Goal: Task Accomplishment & Management: Complete application form

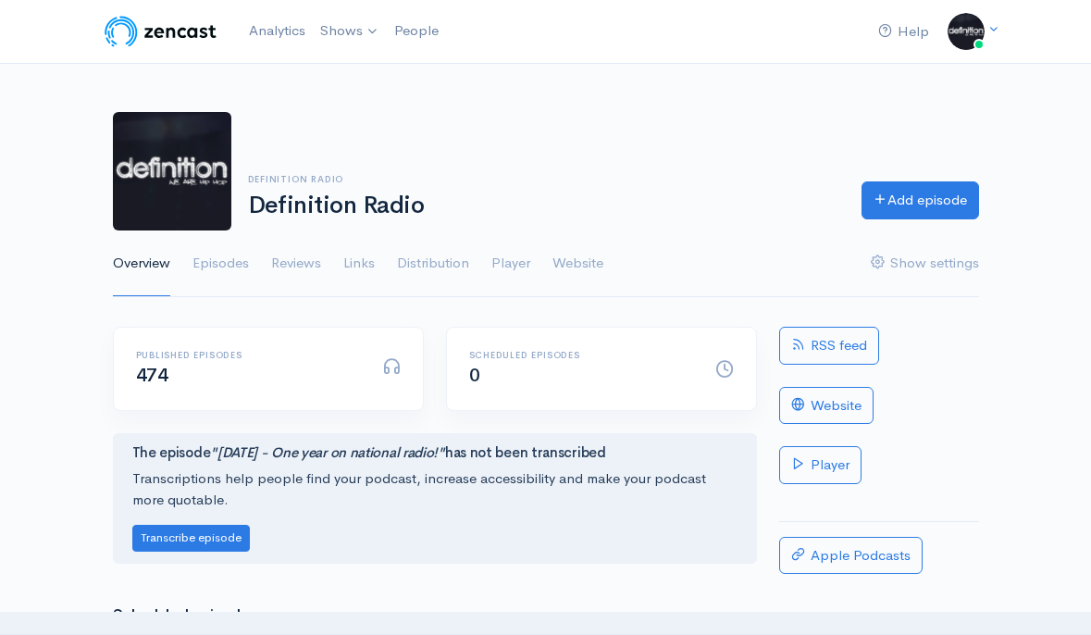
click at [203, 263] on link "Episodes" at bounding box center [221, 263] width 56 height 67
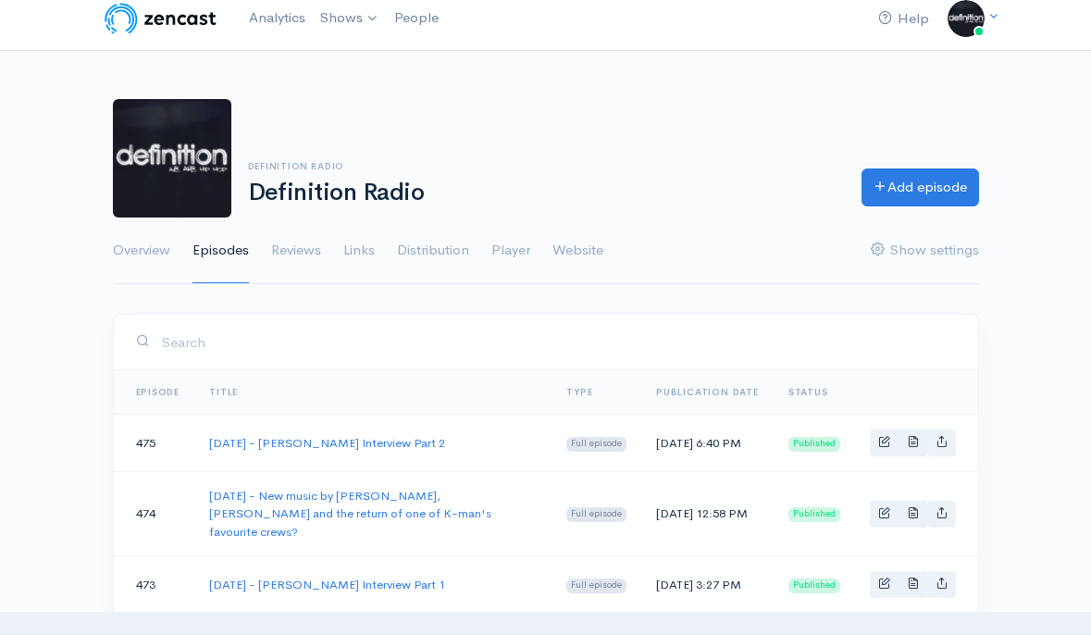
scroll to position [16, 0]
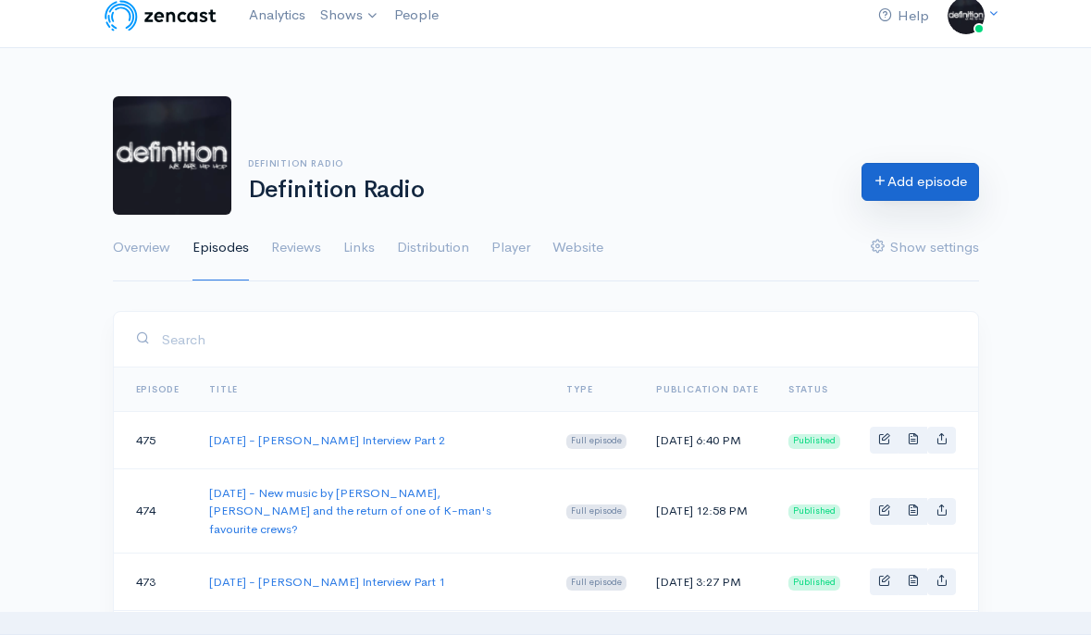
click at [907, 172] on link "Add episode" at bounding box center [921, 182] width 118 height 38
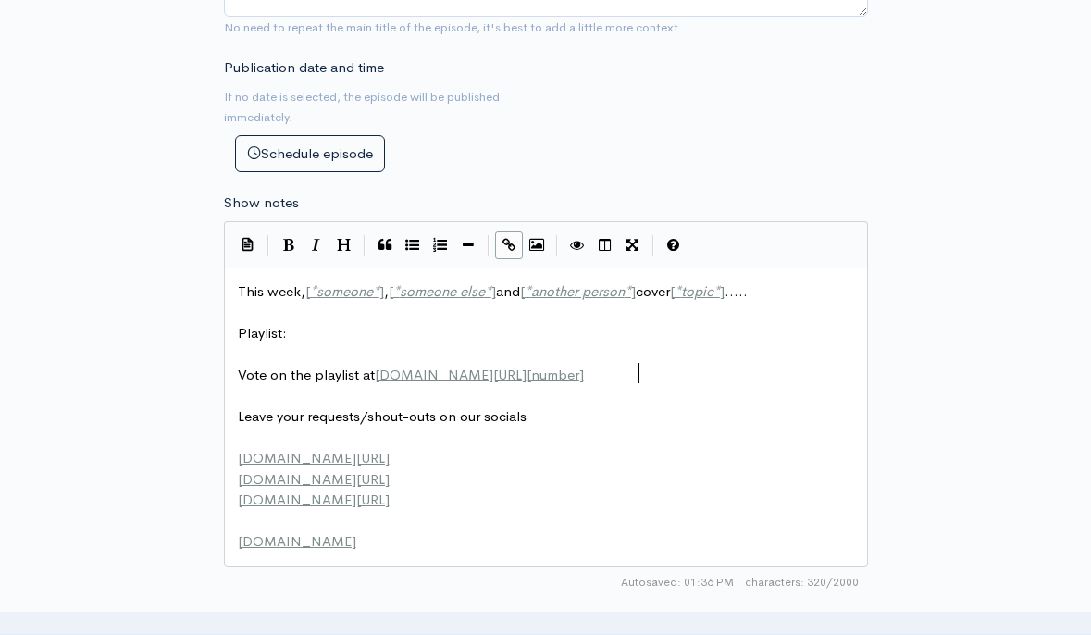
scroll to position [2, 0]
type textarea "This week, [*someone*], [*someone else*] and [*another person*] cover [*topic*]…"
drag, startPoint x: 656, startPoint y: 366, endPoint x: -53, endPoint y: 143, distance: 743.0
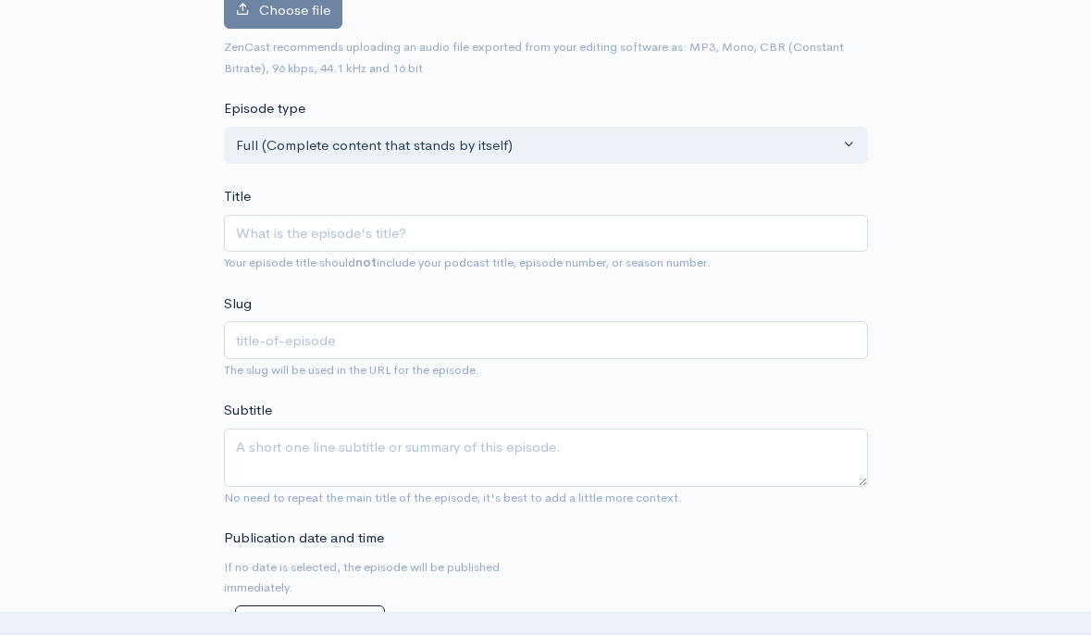
scroll to position [241, 0]
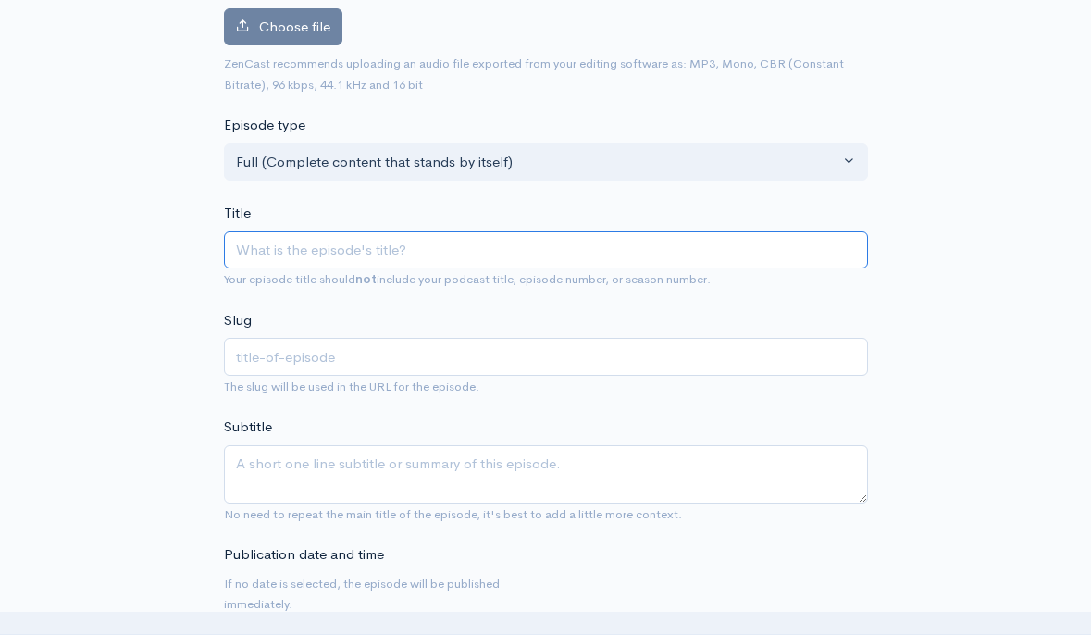
click at [309, 240] on input "Title" at bounding box center [546, 250] width 644 height 38
type input "2"
type input "20"
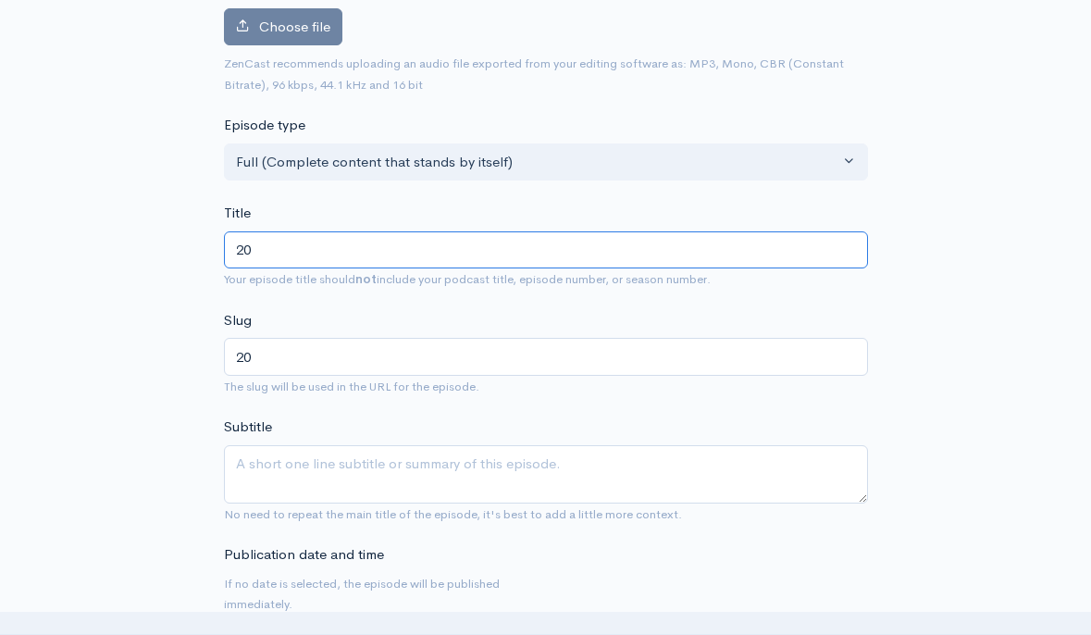
type input "202"
type input "2025"
type input "2025/9"
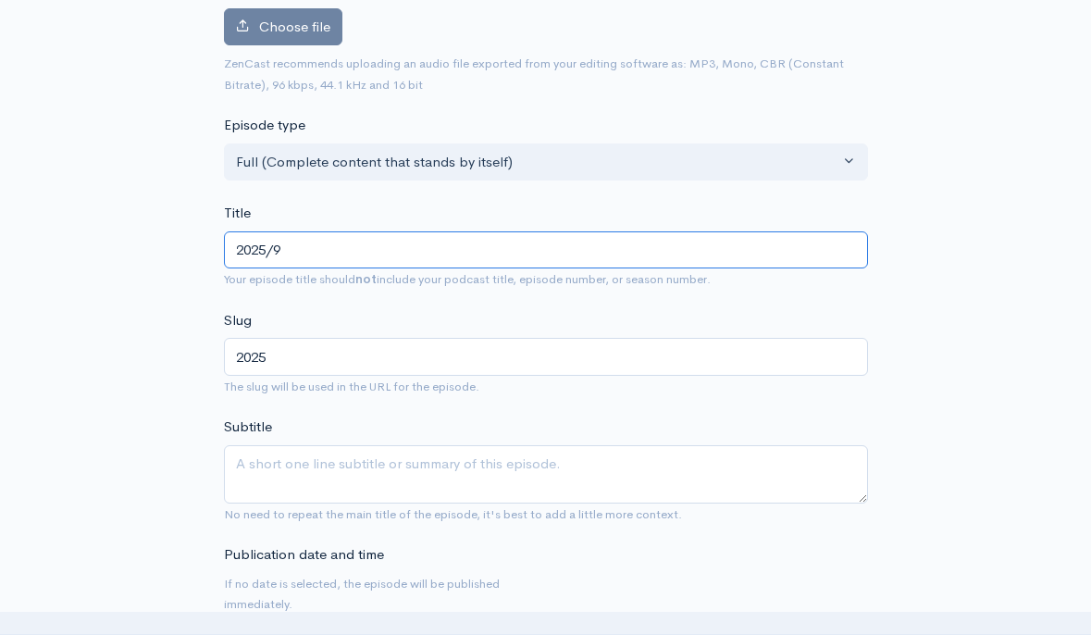
type input "20259"
type input "[DATE]"
type input "202592"
type input "[DATE]"
type input "2025927"
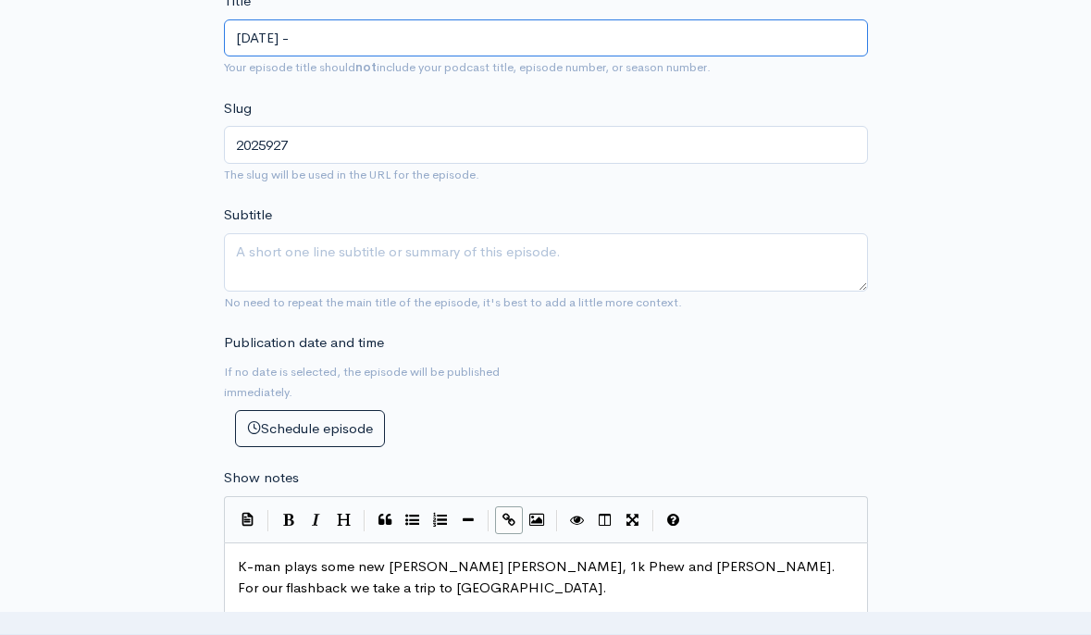
scroll to position [460, 0]
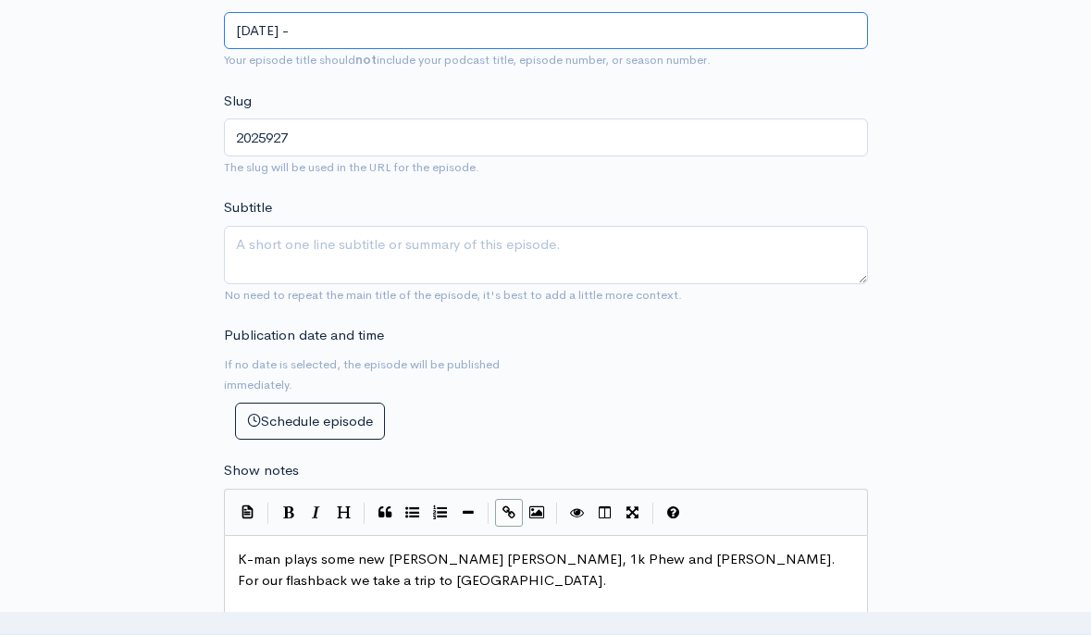
type input "[DATE] - N"
type input "2025927-n"
type input "[DATE] - New"
type input "2025927-new"
type input "[DATE] - New m"
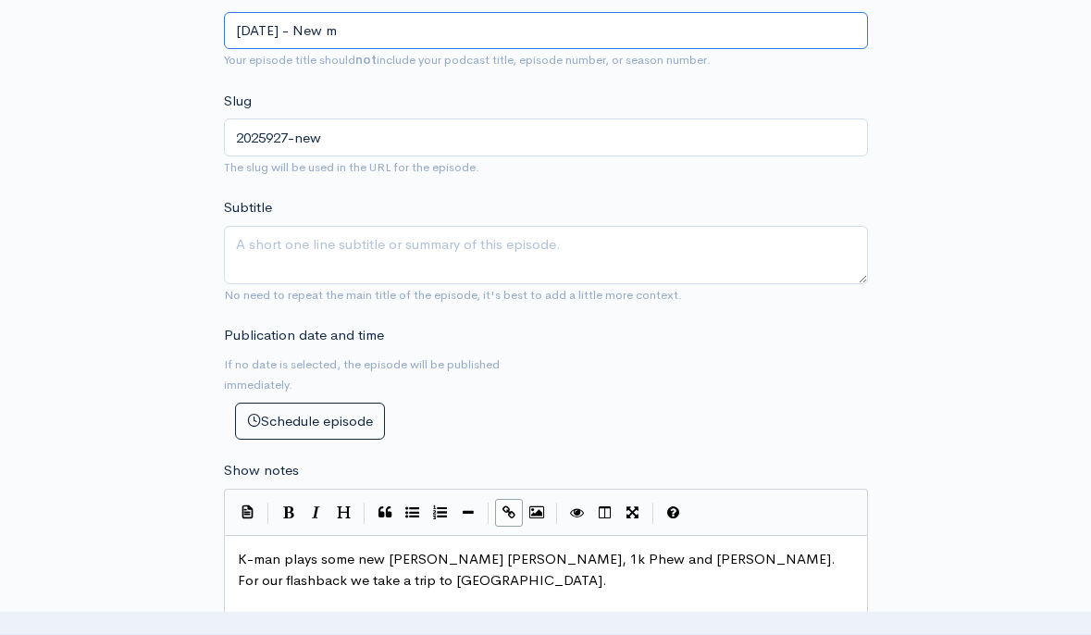
type input "2025927-new-m"
type input "[DATE] - New mus"
type input "2025927-new-mus"
type input "[DATE] - New music"
type input "2025927-new-music"
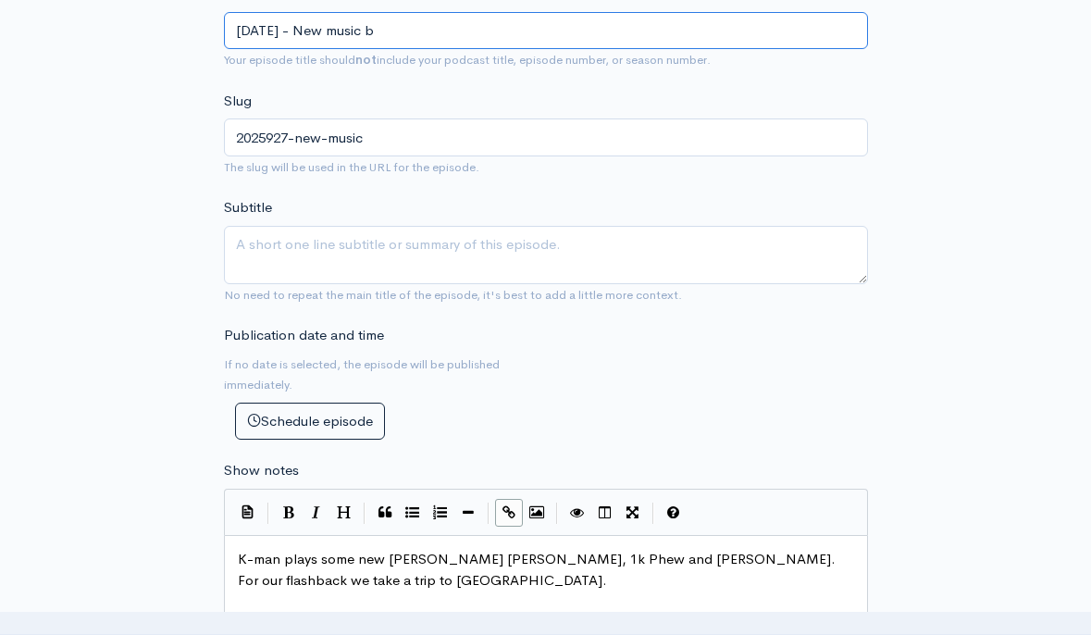
type input "[DATE] - New music by"
type input "2025927-new-music-by"
type input "[DATE] - New music by J"
type input "2025927-new-music-by-j"
type input "[DATE] - New music by [PERSON_NAME]"
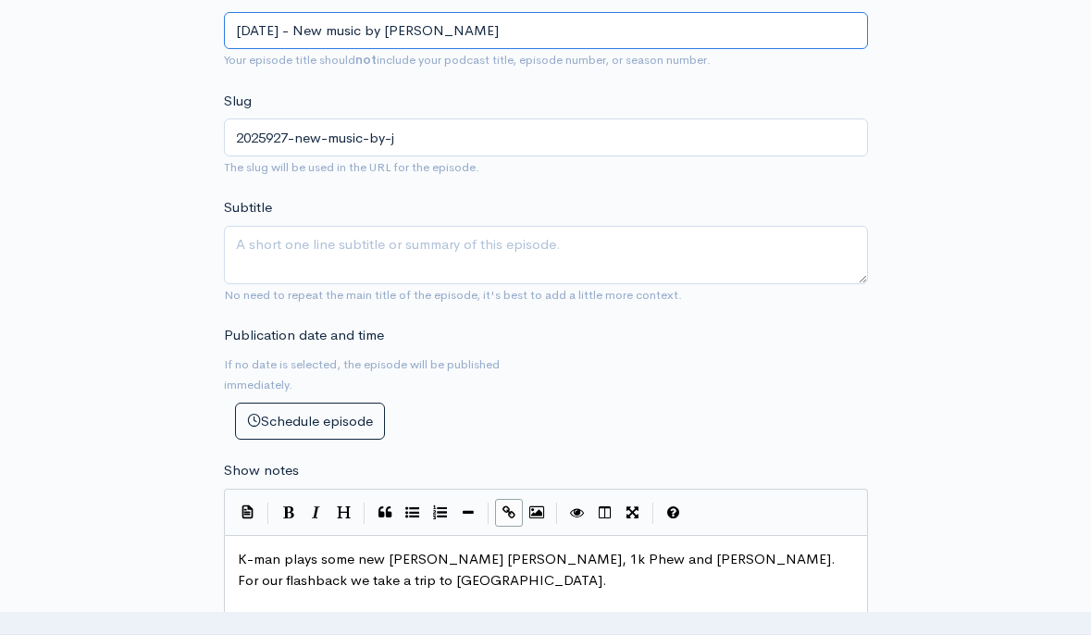
type input "2025927-new-music-by-[PERSON_NAME]"
type input "[DATE] - New music by [PERSON_NAME]"
type input "2025927-new-music-by-[PERSON_NAME]"
type input "[DATE] - New music by [PERSON_NAME]"
type input "2025927-new-music-by-[PERSON_NAME]"
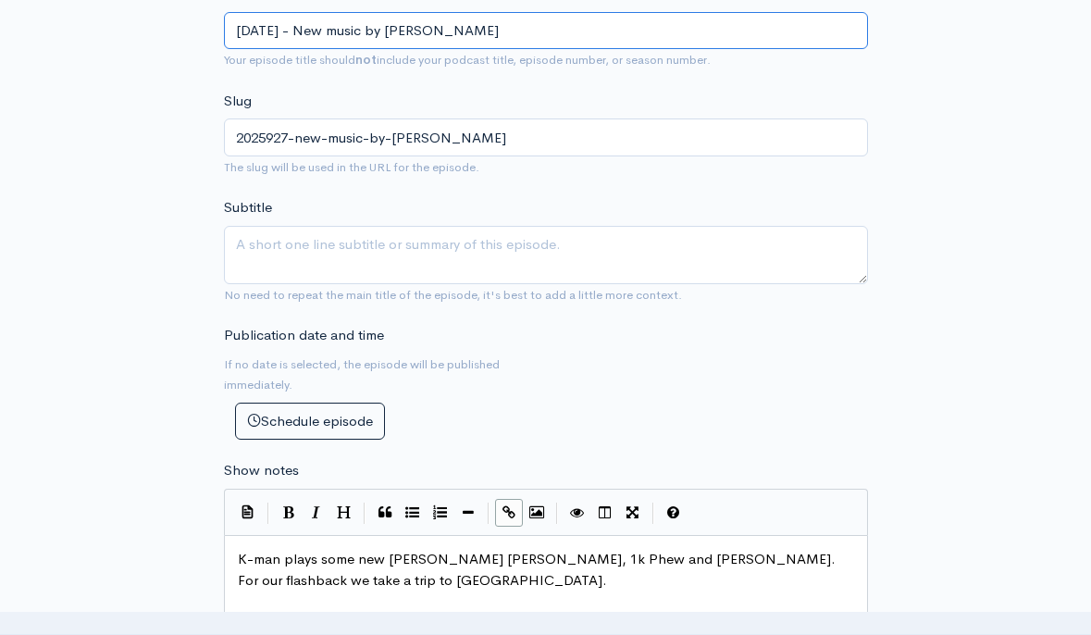
type input "[DATE] - New music by [PERSON_NAME]"
type input "2025927-new-music-by-[PERSON_NAME]"
type input "[DATE] - New music by [PERSON_NAME]"
type input "2025927-new-music-by-[PERSON_NAME]"
type input "[DATE] - New music by [PERSON_NAME]"
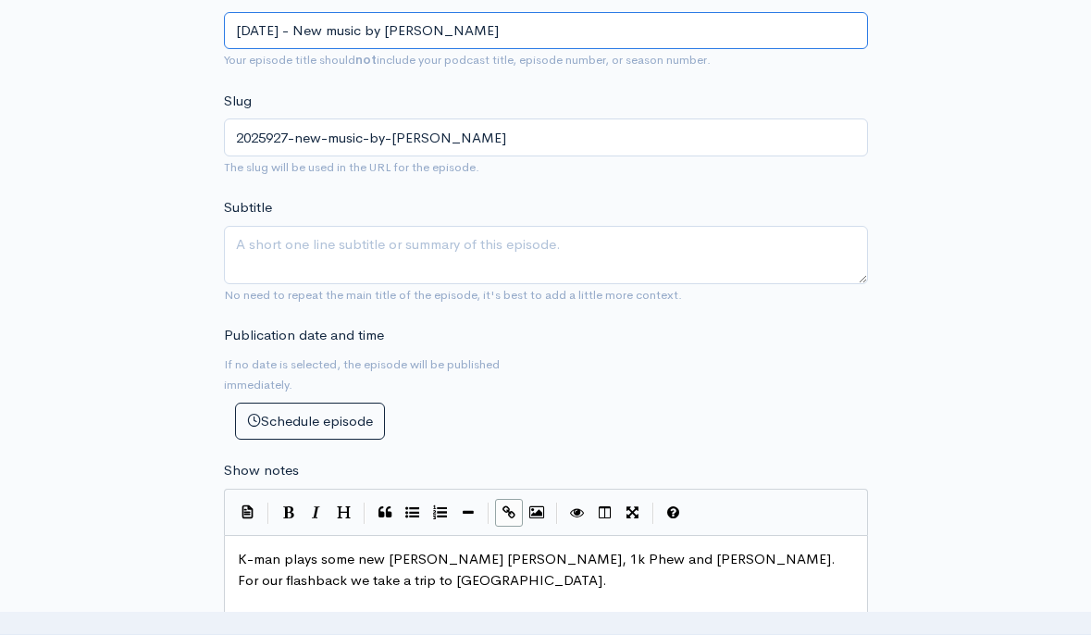
type input "2025927-new-music-by-[PERSON_NAME]"
type input "[DATE] - New music by [PERSON_NAME]"
type input "2025927-new-music-by-[PERSON_NAME]"
type input "[DATE] - New music by [PERSON_NAME]"
type input "2025927-new-music-by-[PERSON_NAME]"
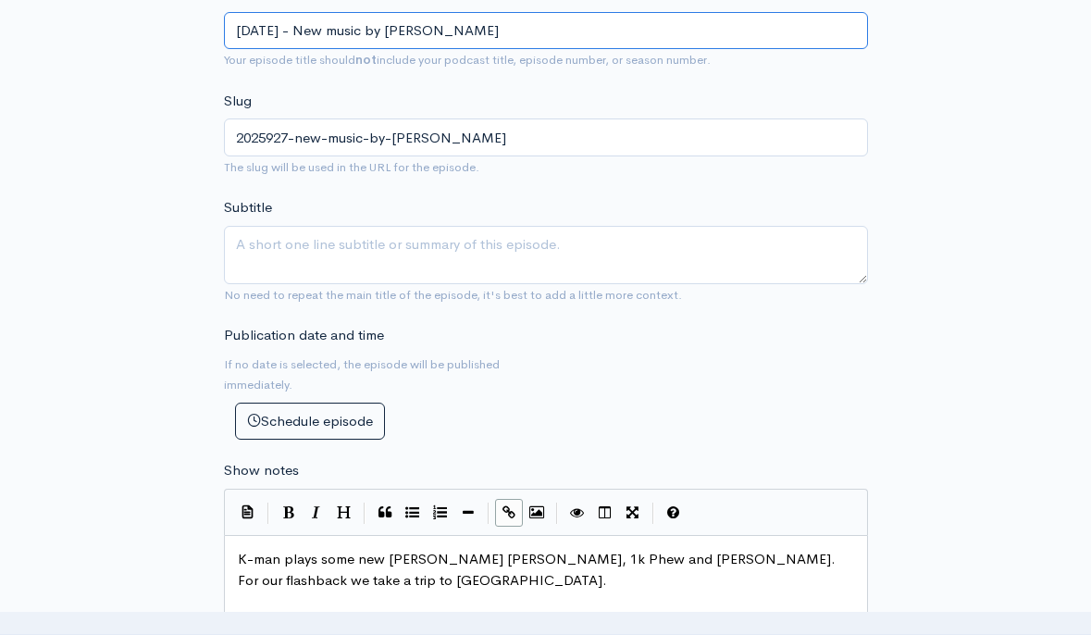
type input "[DATE] - New music by [PERSON_NAME]"
type input "2025927-new-music-by-[PERSON_NAME]"
type input "[DATE] - New music by [PERSON_NAME]"
type input "2025927-new-music-by-[PERSON_NAME]"
type input "[DATE] - New music by [PERSON_NAME]"
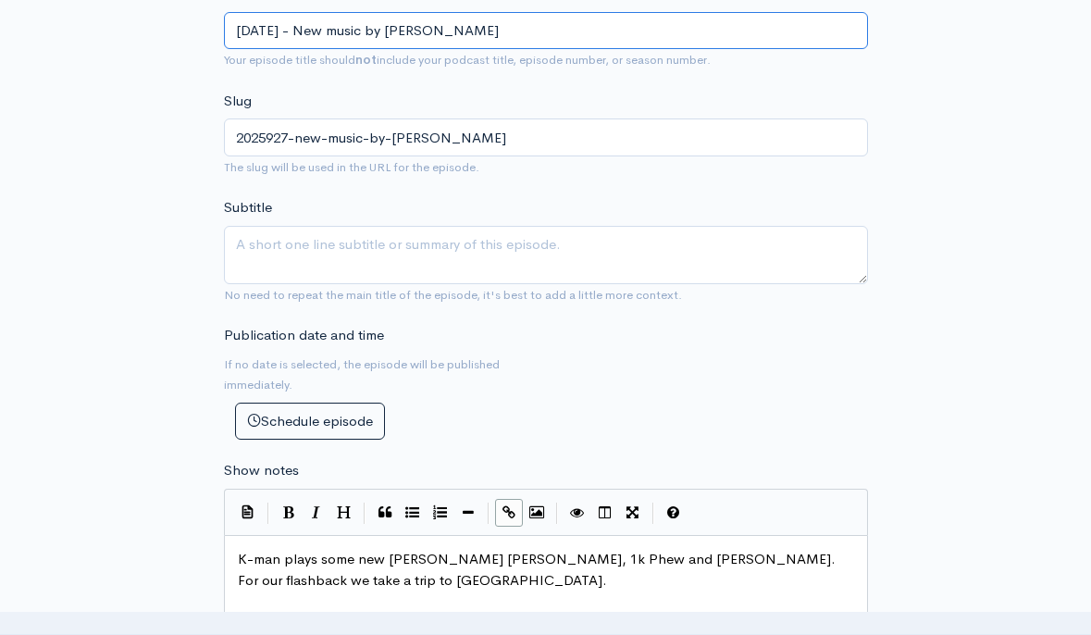
type input "2025927-new-music-by-[PERSON_NAME]-per"
type input "[DATE] - New music by [PERSON_NAME] [PERSON_NAME]"
type input "2025927-new-music-by-[PERSON_NAME]"
type input "[DATE] - New music by [PERSON_NAME] [PERSON_NAME]"
type input "2025927-new-music-by-[PERSON_NAME]"
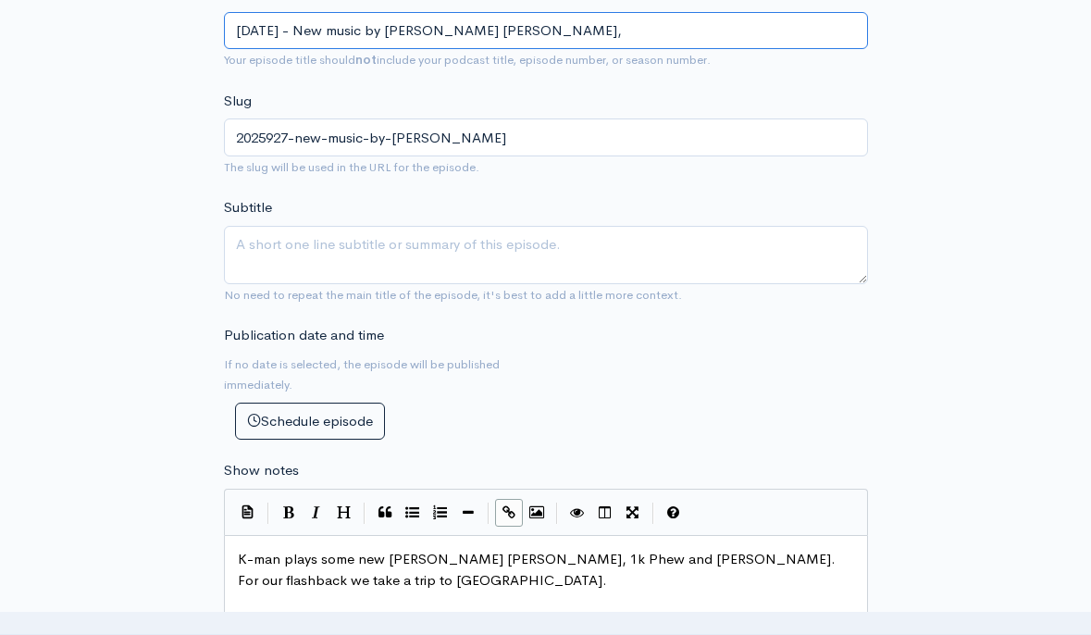
type input "[DATE] - New music by [PERSON_NAME] [PERSON_NAME], 1"
type input "2025927-new-music-by-[PERSON_NAME]-1"
type input "[DATE] - New music by [PERSON_NAME] [PERSON_NAME], 1k"
type input "2025927-new-music-by-[PERSON_NAME]-1k"
type input "[DATE] - New music by [PERSON_NAME] [PERSON_NAME], 1k P"
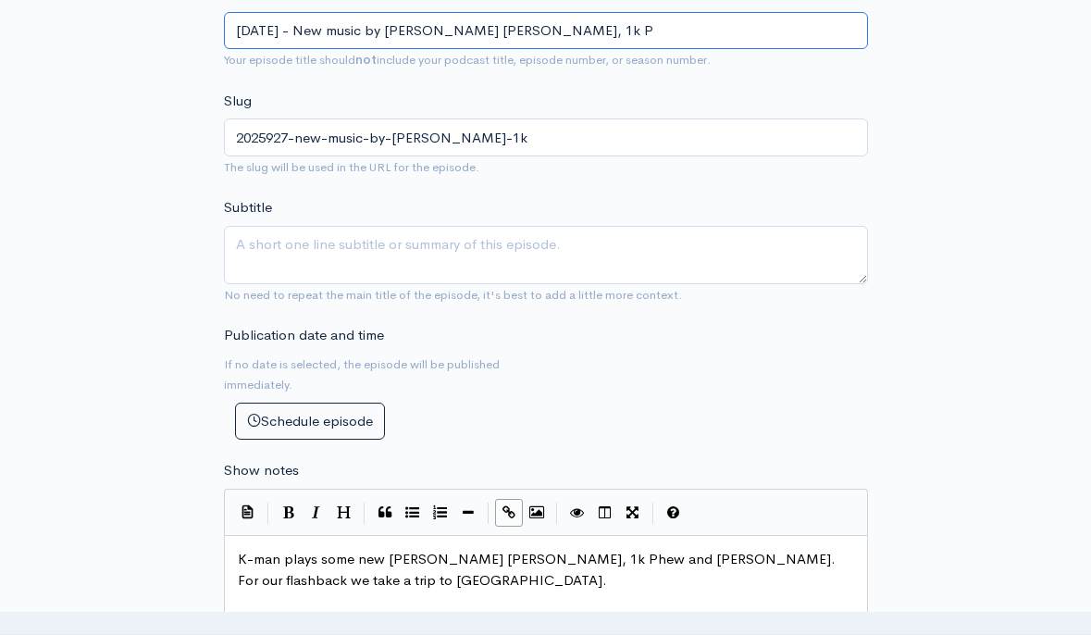
type input "2025927-new-music-by-[PERSON_NAME]-1k-p"
type input "[DATE] - New music by [PERSON_NAME] [PERSON_NAME], 1k Ph"
type input "2025927-new-music-by-[PERSON_NAME]-1k-ph"
type input "[DATE] - New music by [PERSON_NAME] [PERSON_NAME], 1k Phe"
type input "2025927-new-music-by-[PERSON_NAME]-1k-phe"
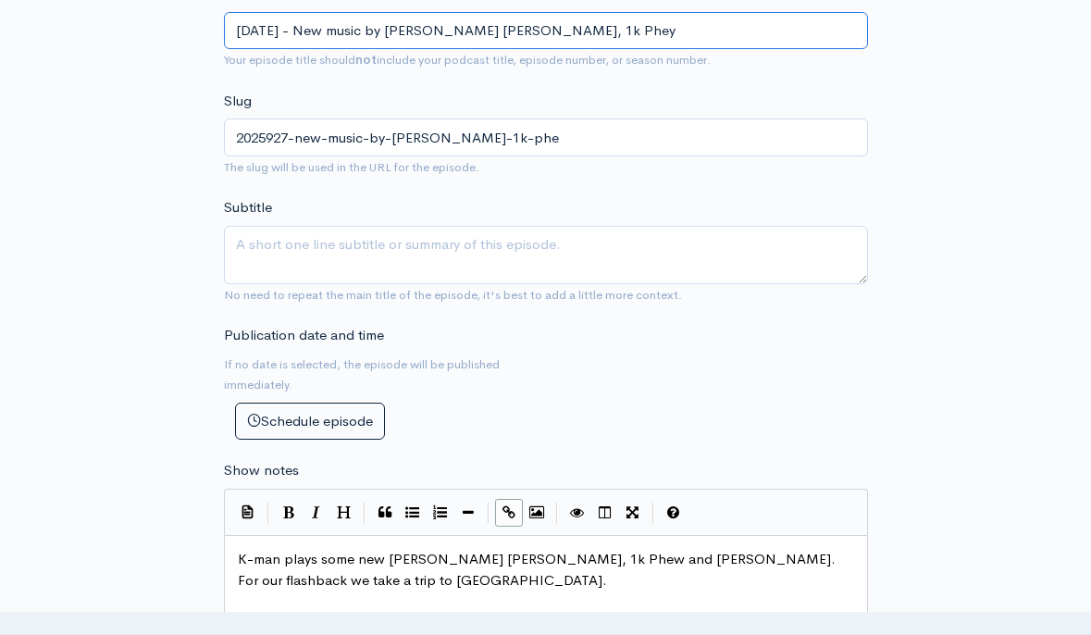
type input "[DATE] - New music by [PERSON_NAME] [PERSON_NAME], 1k Phey"
type input "2025927-new-music-by-[PERSON_NAME]-1k-phey"
type input "[DATE] - New music by [PERSON_NAME] [PERSON_NAME], 1k Phey an"
type input "2025927-new-music-by-[PERSON_NAME]-1k-phey-an"
type input "[DATE] - New music by [PERSON_NAME] [PERSON_NAME], 1k Phey and"
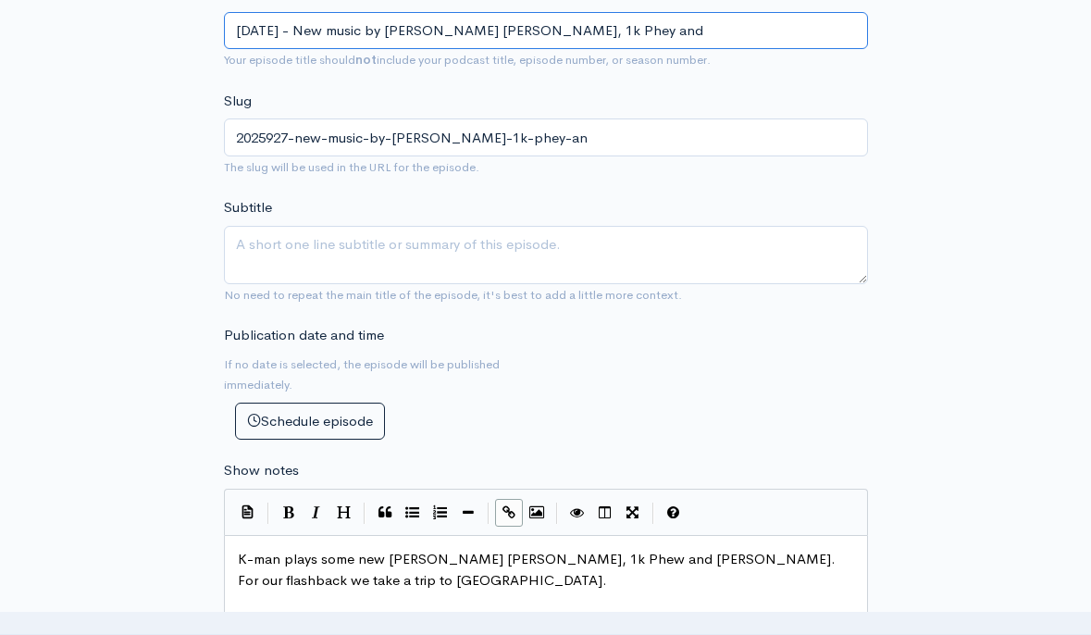
type input "2025927-new-music-by-[PERSON_NAME]-1k-phey-and"
type input "[DATE] - New music by [PERSON_NAME] [PERSON_NAME], 1k Phey an"
type input "2025927-new-music-by-[PERSON_NAME]-1k-phey-an"
type input "[DATE] - New music by [PERSON_NAME] [PERSON_NAME], 1k Phey a"
type input "2025927-new-music-by-[PERSON_NAME]-1k-phey-a"
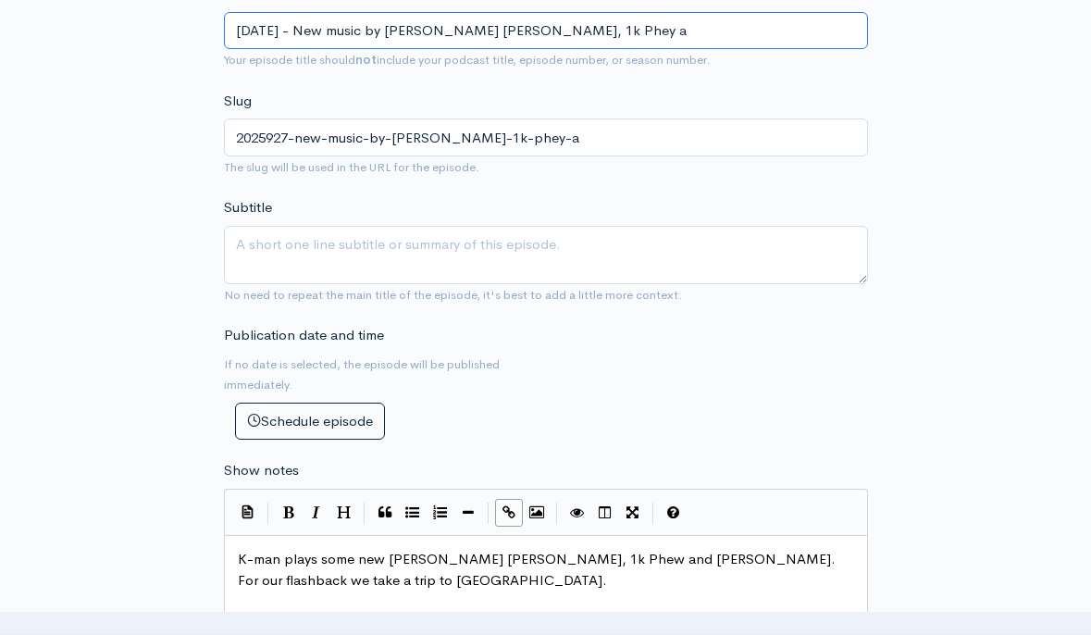
type input "[DATE] - New music by [PERSON_NAME] [PERSON_NAME], 1k Phey"
type input "2025927-new-music-by-[PERSON_NAME]-1k-phey"
type input "[DATE] - New music by [PERSON_NAME] [PERSON_NAME], 1k Phe"
type input "2025927-new-music-by-[PERSON_NAME]-1k-phe"
type input "[DATE] - New music by [PERSON_NAME] [PERSON_NAME], 1k Phew"
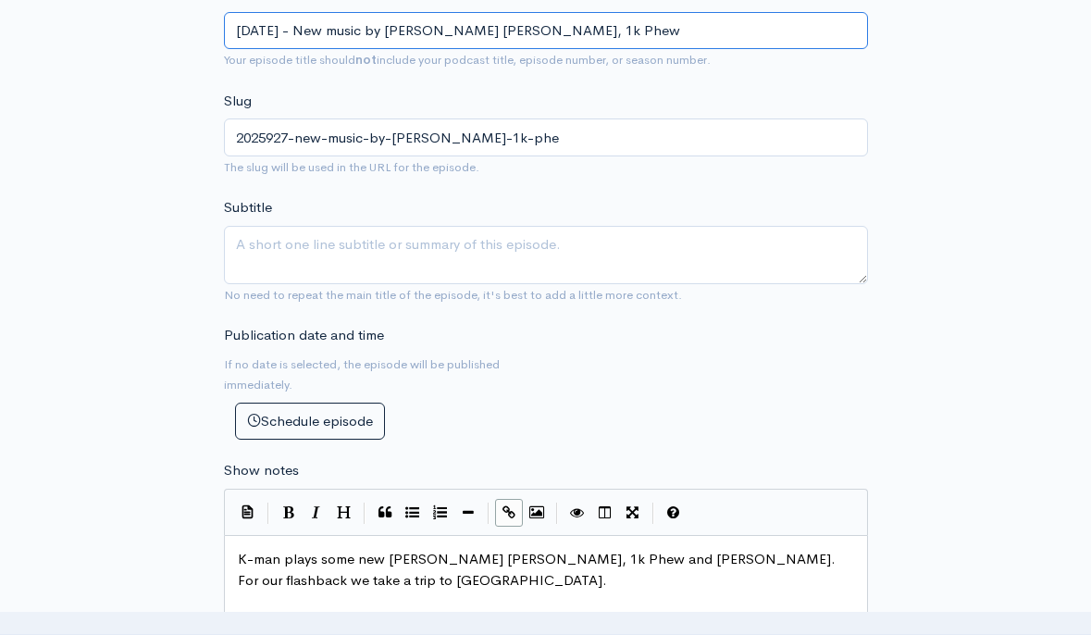
type input "2025927-new-music-by-[PERSON_NAME]-1k-phew"
type input "[DATE] - New music by [PERSON_NAME] [PERSON_NAME], 1k Phew ad"
type input "2025927-new-music-by-[PERSON_NAME]-1k-phew-ad"
type input "[DATE] - New music by [PERSON_NAME] [PERSON_NAME], 1k Phew adn"
type input "2025927-new-music-by-[PERSON_NAME]-1k-phew-adn"
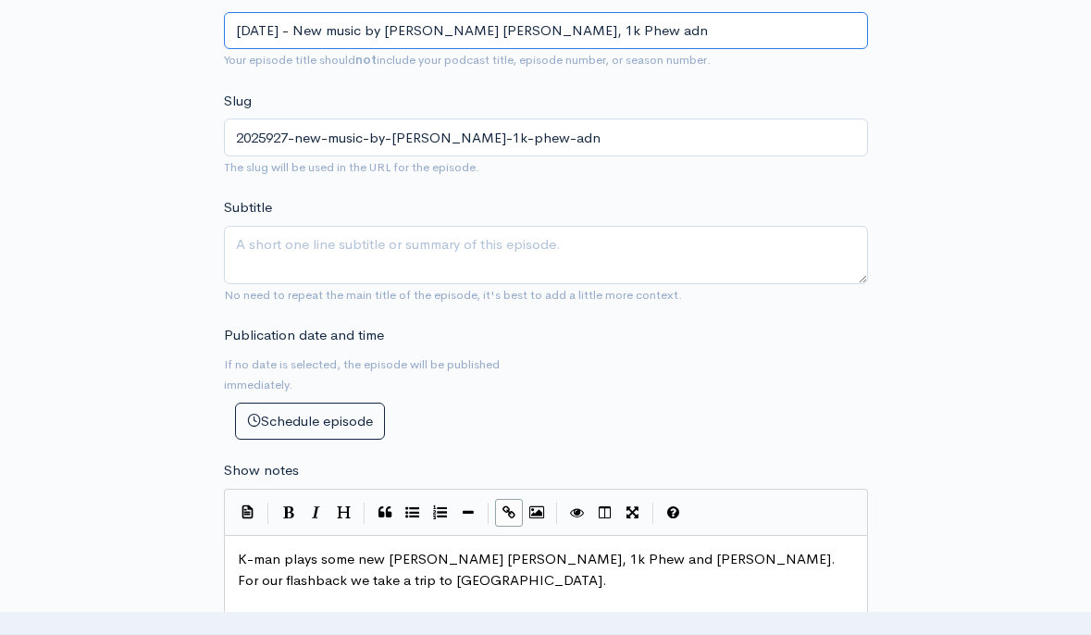
type input "[DATE] - New music by [PERSON_NAME] [PERSON_NAME], 1k Phew and"
type input "2025927-new-music-by-[PERSON_NAME]-1k-phew-and"
type input "[DATE] - New music by [PERSON_NAME] [PERSON_NAME], 1k Phew and A"
type input "2025927-new-music-by-[PERSON_NAME]-1k-phew-and-a"
type input "[DATE] - New music by [PERSON_NAME] [PERSON_NAME], 1k Phew and Au"
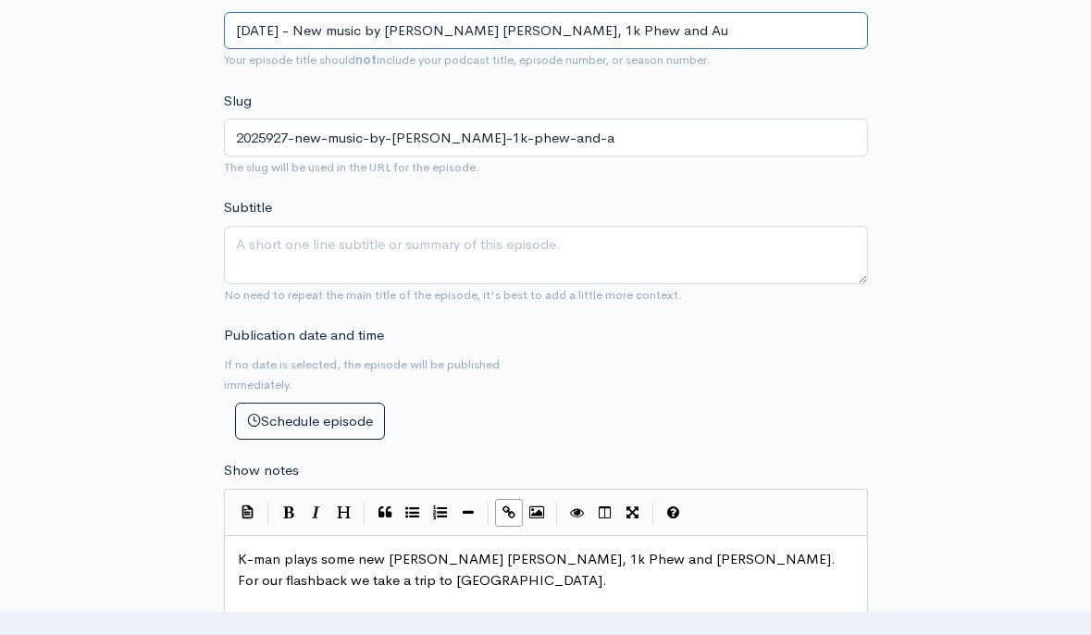
type input "2025927-new-music-by-[PERSON_NAME]-1k-phew-and-au"
type input "[DATE] - New music by [PERSON_NAME] [PERSON_NAME], 1k Phew and Aus"
type input "2025927-new-music-by-[PERSON_NAME]-1k-phew-and-aus"
type input "[DATE] - New music by [PERSON_NAME] [PERSON_NAME], 1k Phew and [PERSON_NAME]"
type input "2025927-new-music-by-[PERSON_NAME]-1k-phew-and-austi"
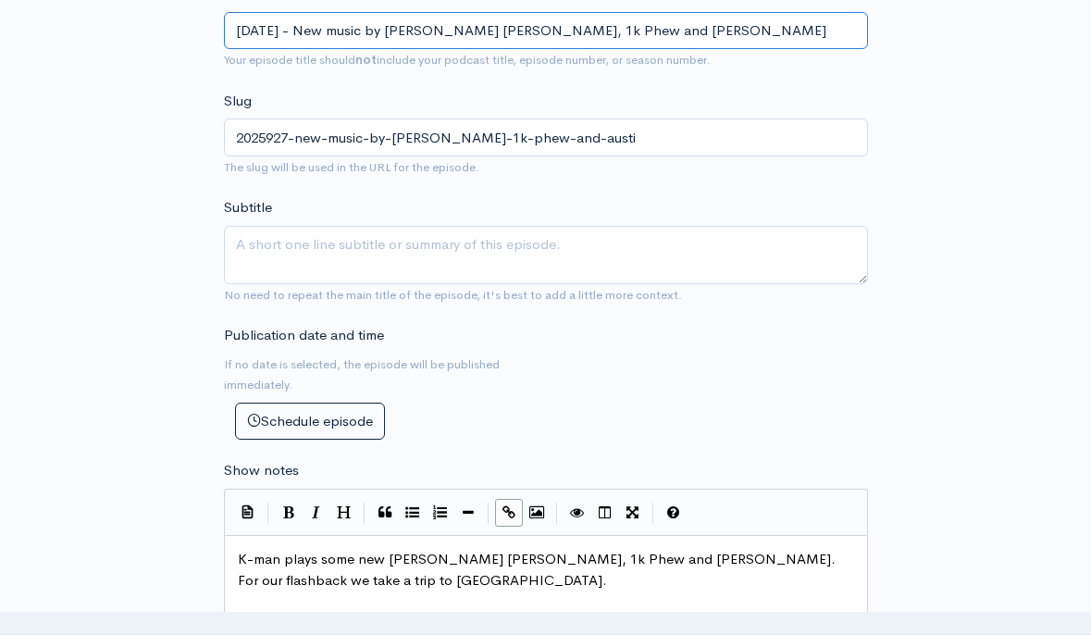
type input "[DATE] - New music by [PERSON_NAME] [PERSON_NAME], 1k Phew and [PERSON_NAME]"
type input "2025927-new-music-by-[PERSON_NAME]-1k-phew-and-[PERSON_NAME]"
type input "[DATE] - New music by [PERSON_NAME] [PERSON_NAME], 1k Phew and [PERSON_NAME]"
type input "2025927-new-music-by-[PERSON_NAME]-1k-phew-and-[PERSON_NAME]"
type input "[DATE] - New music by [PERSON_NAME] [PERSON_NAME], 1k Phew and [PERSON_NAME]"
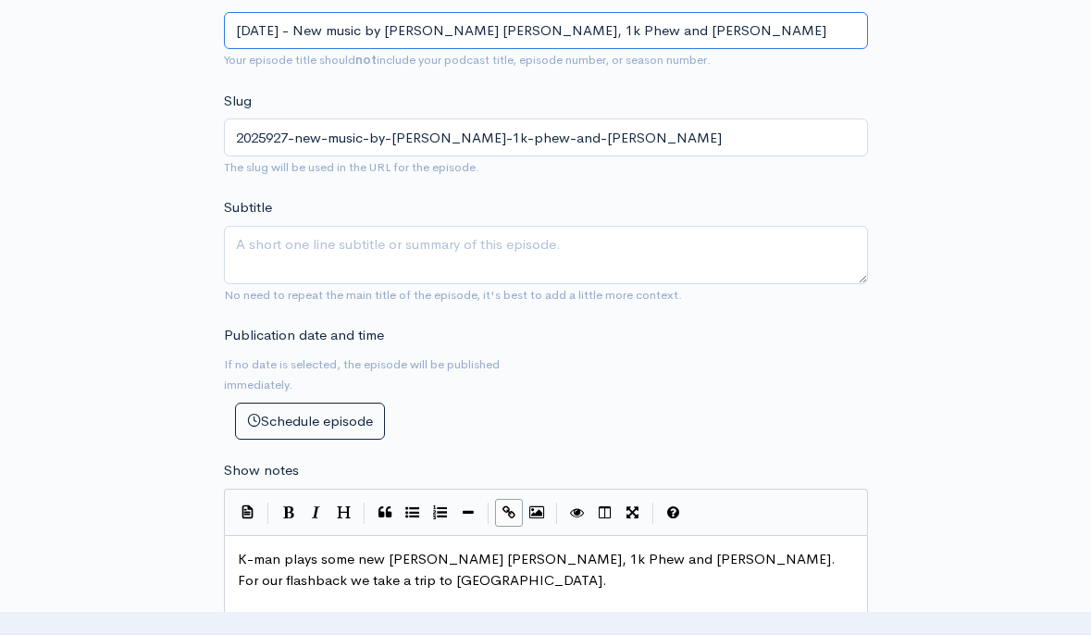
type input "2025927-new-music-by-[PERSON_NAME]-1k-phew-and-[PERSON_NAME]"
type input "[DATE] - New music by [PERSON_NAME] [PERSON_NAME], 1k Phew and [PERSON_NAME]"
type input "2025927-new-music-by-[PERSON_NAME]-1k-phew-and-[PERSON_NAME]"
type input "[DATE] - New music by [PERSON_NAME] [PERSON_NAME], 1k Phew and [PERSON_NAME]"
type input "2025927-new-music-by-[PERSON_NAME]-1k-phew-and-austin-joyc"
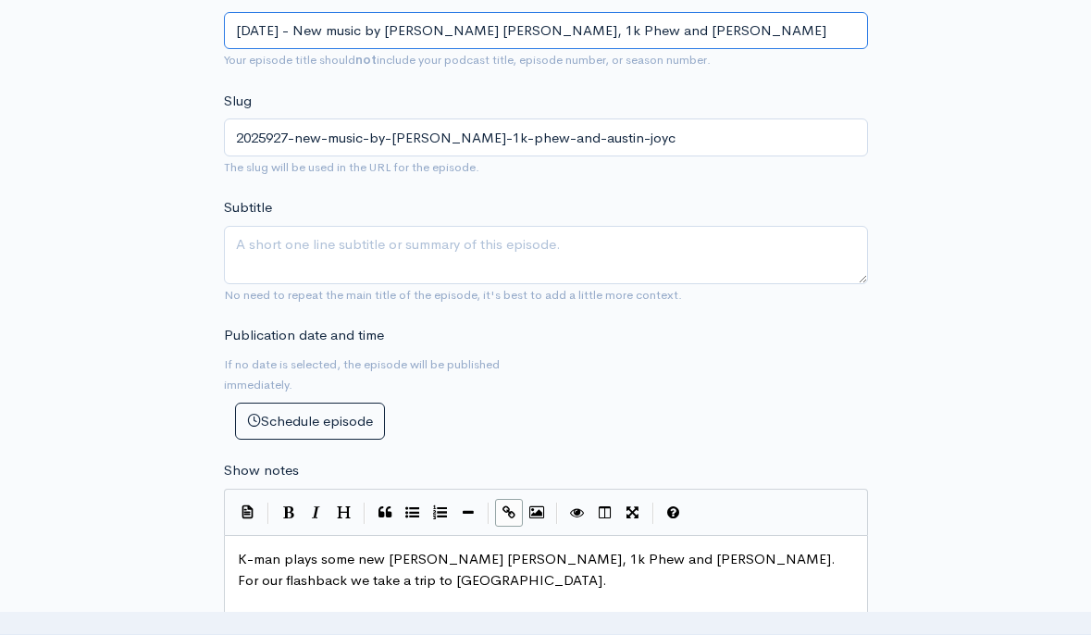
type input "[DATE] - New music by [PERSON_NAME] [PERSON_NAME], 1k Phew and [PERSON_NAME]"
type input "2025927-new-music-by-[PERSON_NAME]-1k-phew-and-[PERSON_NAME]"
type input "[DATE] - New music by [PERSON_NAME] [PERSON_NAME], 1k Phew and [PERSON_NAME]. F"
type input "2025927-new-music-by-[PERSON_NAME]-1k-phew-and-[PERSON_NAME]"
type input "[DATE] - New music by [PERSON_NAME] [PERSON_NAME], 1k Phew and [PERSON_NAME]. Fl"
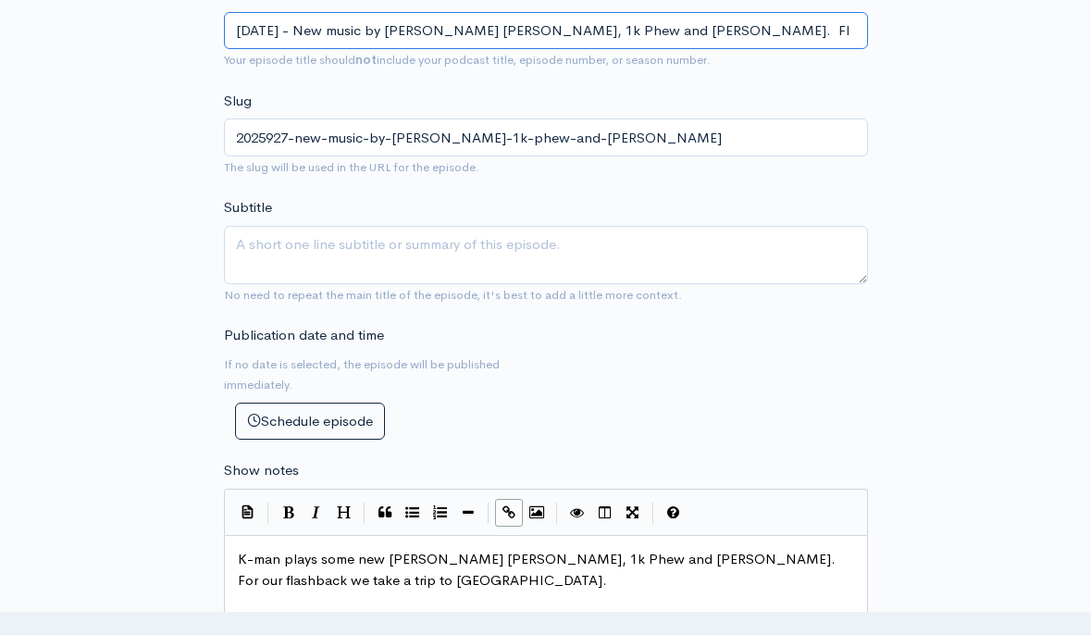
type input "2025927-new-music-by-[PERSON_NAME]-1k-phew-and-[PERSON_NAME]-fl"
type input "[DATE] - New music by [PERSON_NAME] [PERSON_NAME], 1k Phew and [PERSON_NAME]. F…"
type input "2025927-new-music-by-[PERSON_NAME]-1k-phew-and-[PERSON_NAME]"
type input "[DATE] - New music by [PERSON_NAME] [PERSON_NAME], 1k Phew and [PERSON_NAME]. […"
type input "2025927-new-music-by-[PERSON_NAME]-1k-phew-and-[PERSON_NAME]"
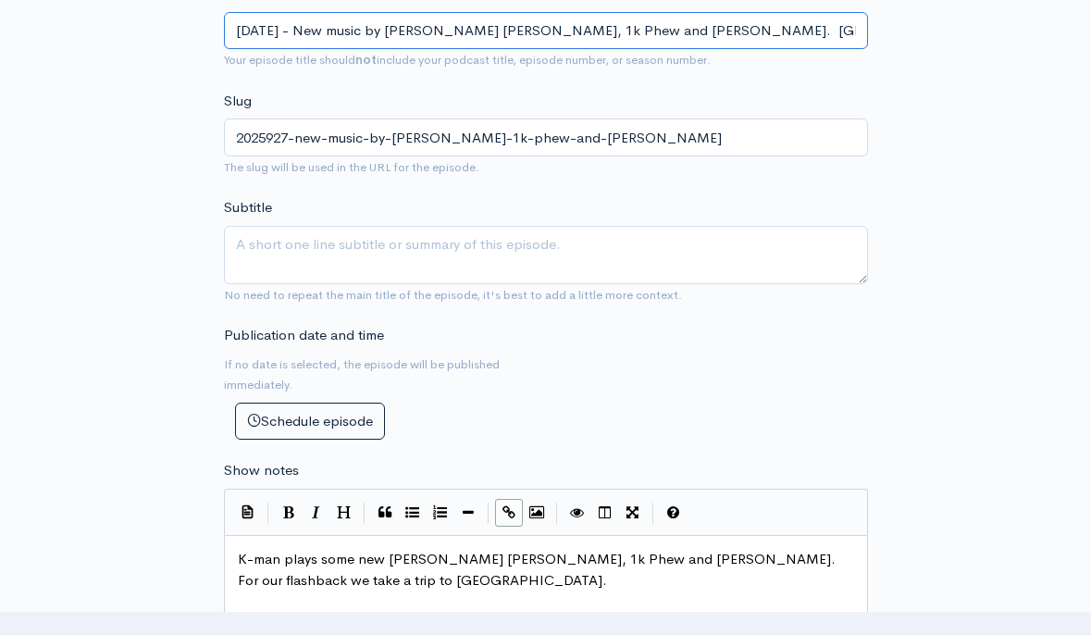
type input "[DATE] - New music by [PERSON_NAME] [PERSON_NAME], 1k Phew and [PERSON_NAME]. F…"
type input "2025927-new-music-by-[PERSON_NAME]-1k-phew-and-[PERSON_NAME]"
type input "[DATE] - New music by [PERSON_NAME] [PERSON_NAME], 1k Phew and [PERSON_NAME]. F…"
type input "2025927-new-music-by-[PERSON_NAME]-1k-phew-and-[PERSON_NAME]"
type input "[DATE] - New music by [PERSON_NAME] [PERSON_NAME], 1k Phew and [PERSON_NAME]. F…"
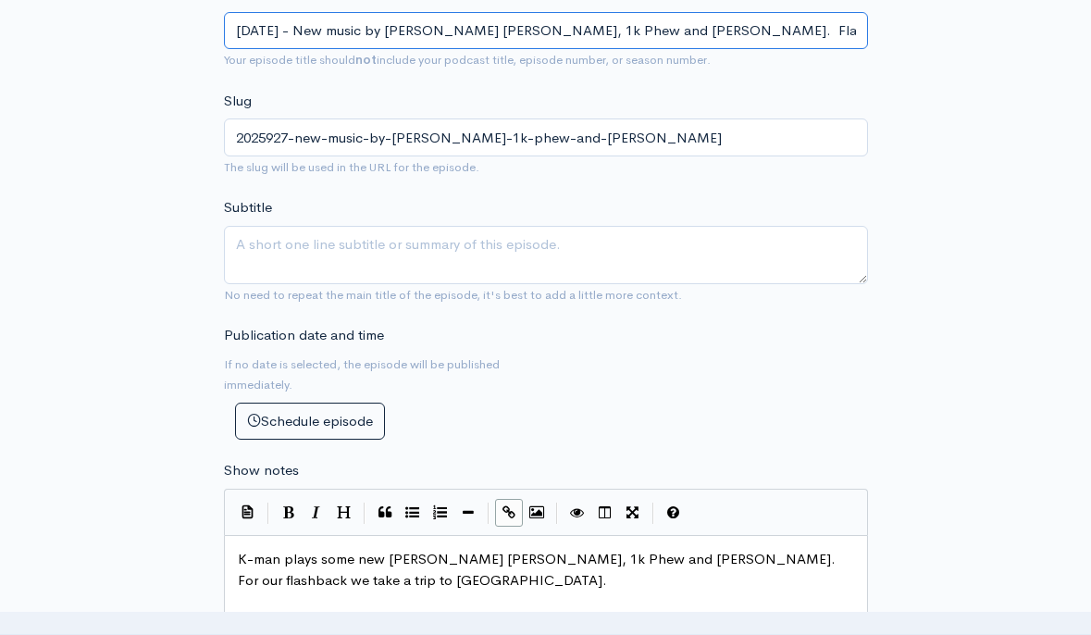
type input "2025927-new-music-by-[PERSON_NAME]-1k-phew-and-[PERSON_NAME]"
type input "[DATE] - New music by [PERSON_NAME] [PERSON_NAME], 1k Phew and [PERSON_NAME]. F…"
type input "2025927-new-music-by-[PERSON_NAME]-1k-phew-and-[PERSON_NAME]"
type input "[DATE] - New music by [PERSON_NAME] [PERSON_NAME], 1k Phew and [PERSON_NAME]. F…"
type input "2025927-new-music-by-[PERSON_NAME]-1k-phew-and-[PERSON_NAME]-flashback"
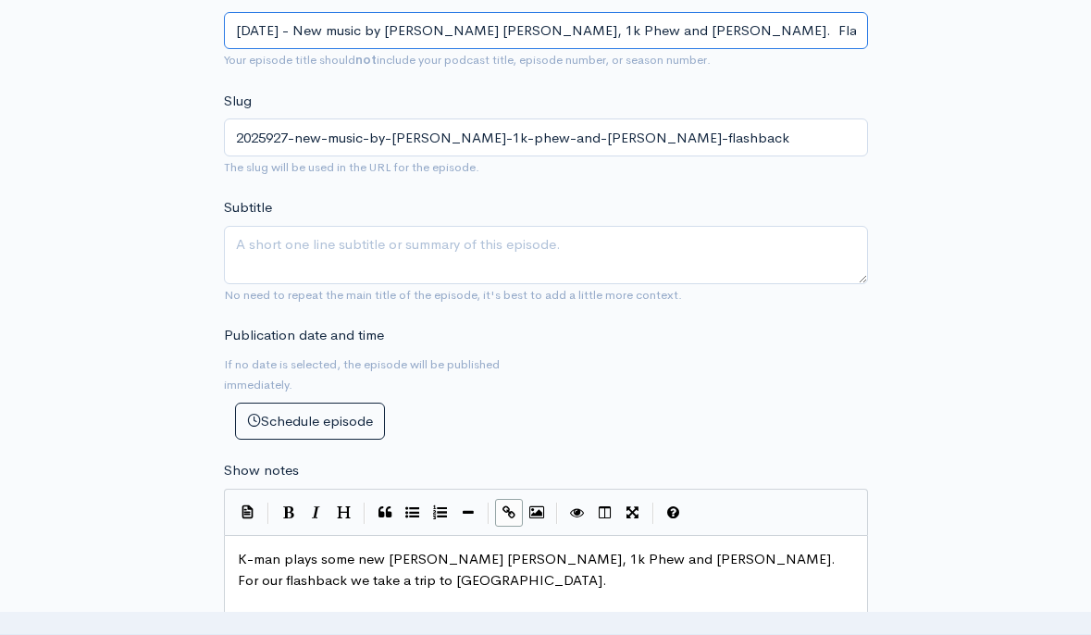
type input "[DATE] - New music by [PERSON_NAME] [PERSON_NAME], 1k Phew and [PERSON_NAME]. F…"
type input "2025927-new-music-by-[PERSON_NAME]-1k-phew-and-[PERSON_NAME]-flashback-f"
type input "[DATE] - New music by [PERSON_NAME] [PERSON_NAME], 1k Phew and [PERSON_NAME]. F…"
type input "2025927-new-music-by-[PERSON_NAME]-1k-phew-and-[PERSON_NAME]-flashback-fro"
type input "[DATE] - New music by [PERSON_NAME] [PERSON_NAME], 1k Phew and [PERSON_NAME]. F…"
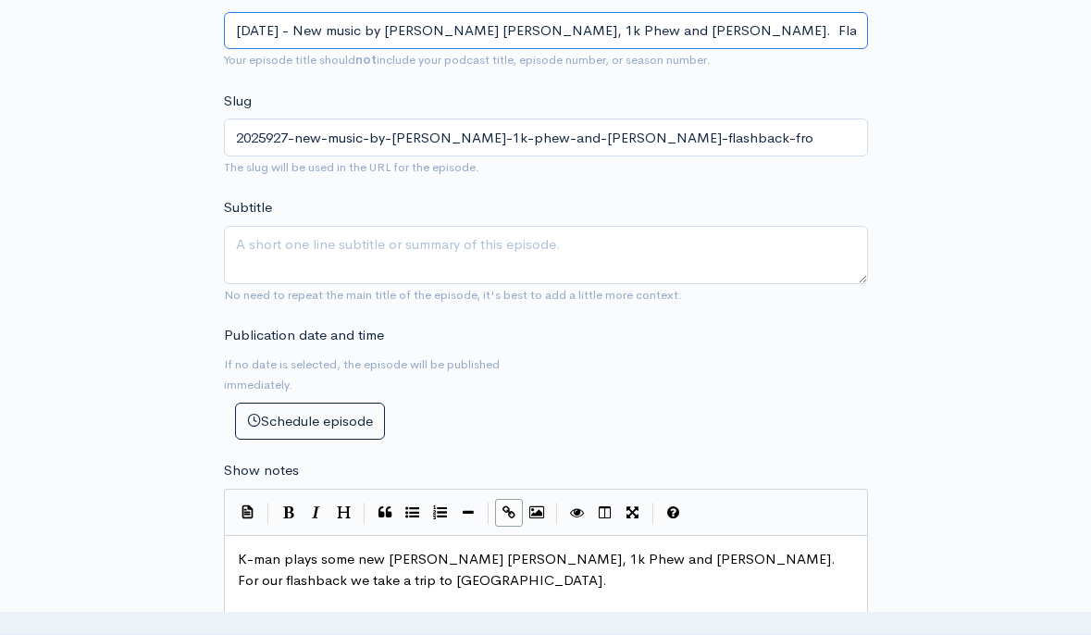
type input "2025927-new-music-by-[PERSON_NAME]-1k-phew-and-[PERSON_NAME]-flashback-from"
type input "[DATE] - New music by [PERSON_NAME] [PERSON_NAME], 1k Phew and [PERSON_NAME]. F…"
type input "2025927-new-music-by-[PERSON_NAME]-1k-phew-and-[PERSON_NAME]-flashback-from-j"
type input "[DATE] - New music by [PERSON_NAME] [PERSON_NAME], 1k Phew and [PERSON_NAME]. F…"
type input "2025927-new-music-by-[PERSON_NAME]-1k-phew-and-[PERSON_NAME]-flashback-from-[PE…"
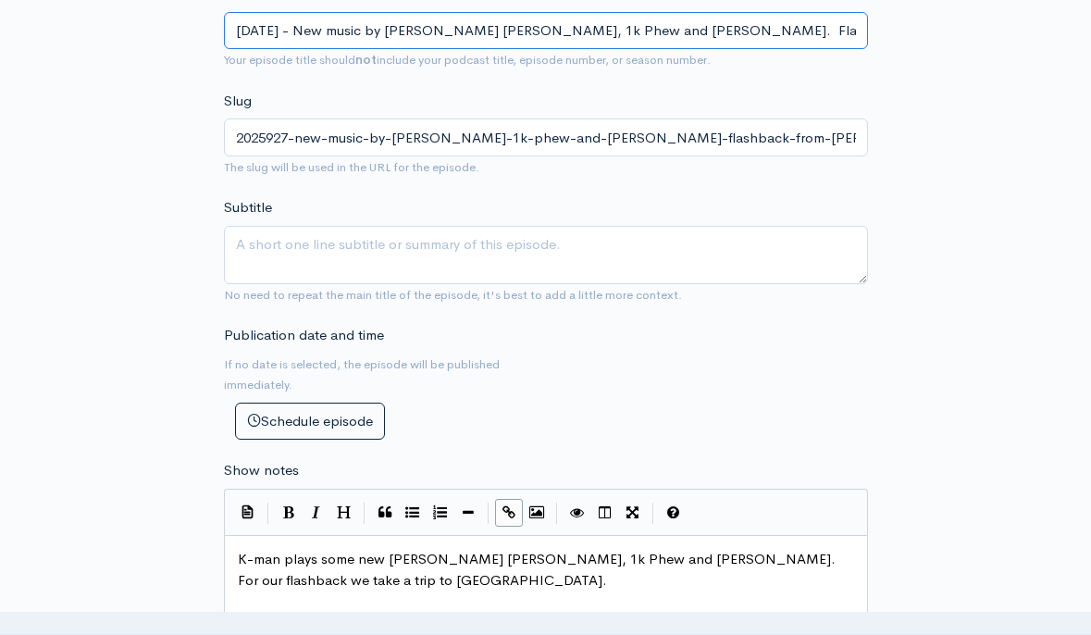
type input "[DATE] - New music by [PERSON_NAME] [PERSON_NAME], 1k Phew and [PERSON_NAME]. F…"
type input "2025927-new-music-by-[PERSON_NAME]-1k-phew-and-[PERSON_NAME]-flashback-from-[GE…"
type input "[DATE] - New music by [PERSON_NAME] [PERSON_NAME], 1k Phew and [PERSON_NAME]. F…"
type input "2025927-new-music-by-[PERSON_NAME]-1k-phew-and-[PERSON_NAME]-flashback-from-[GE…"
type input "[DATE] - New music by [PERSON_NAME] [PERSON_NAME], 1k Phew and [PERSON_NAME]. F…"
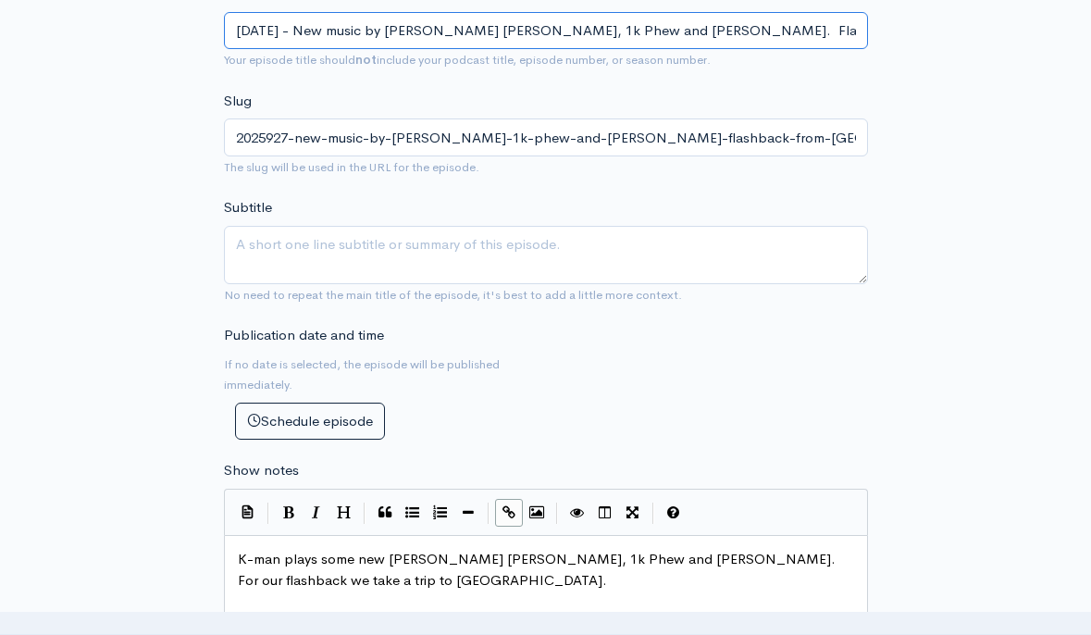
type input "2025927-new-music-by-[PERSON_NAME]-1k-phew-and-[PERSON_NAME]-flashback-from-[GE…"
type input "[DATE] - New music by [PERSON_NAME] [PERSON_NAME], 1k Phew and [PERSON_NAME]. F…"
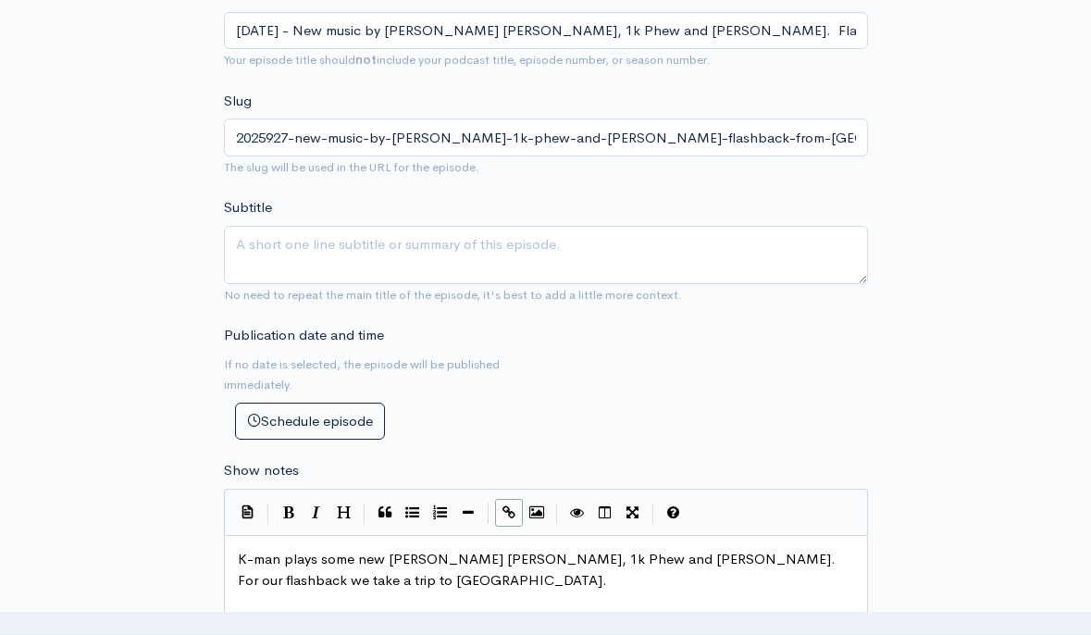
click at [851, 205] on div "Subtitle No need to repeat the main title of the episode, it's best to add a li…" at bounding box center [546, 250] width 644 height 107
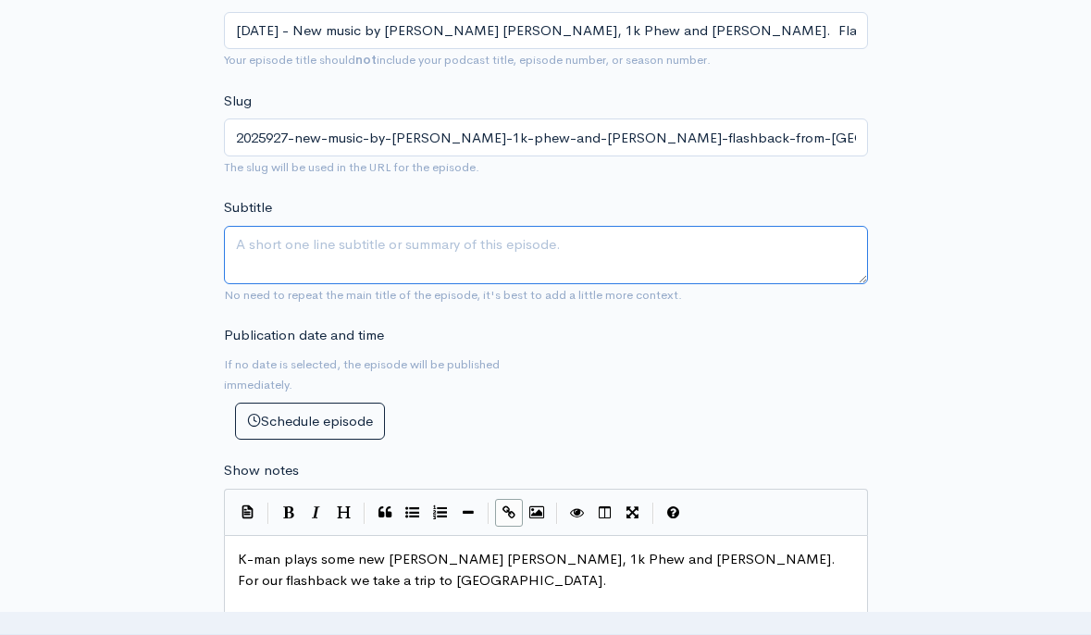
click at [574, 231] on textarea "Subtitle" at bounding box center [546, 255] width 644 height 58
type textarea "r"
type textarea "Real hip hop by [DEMOGRAPHIC_DATA] artists"
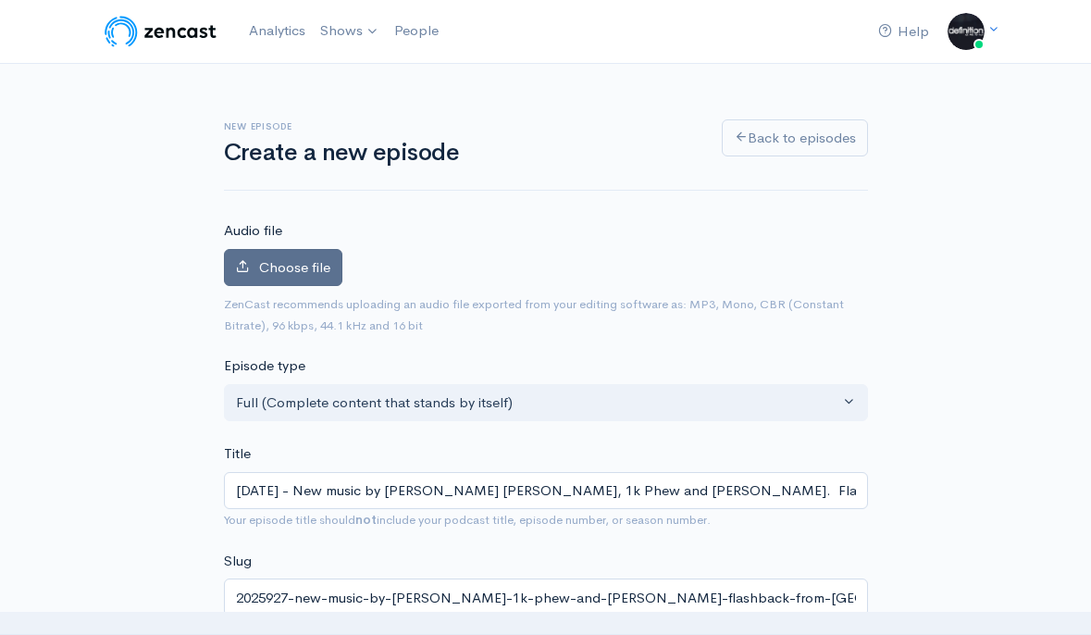
scroll to position [0, 0]
click at [271, 253] on label "Choose file" at bounding box center [283, 268] width 118 height 38
click at [0, 0] on input "Choose file" at bounding box center [0, 0] width 0 height 0
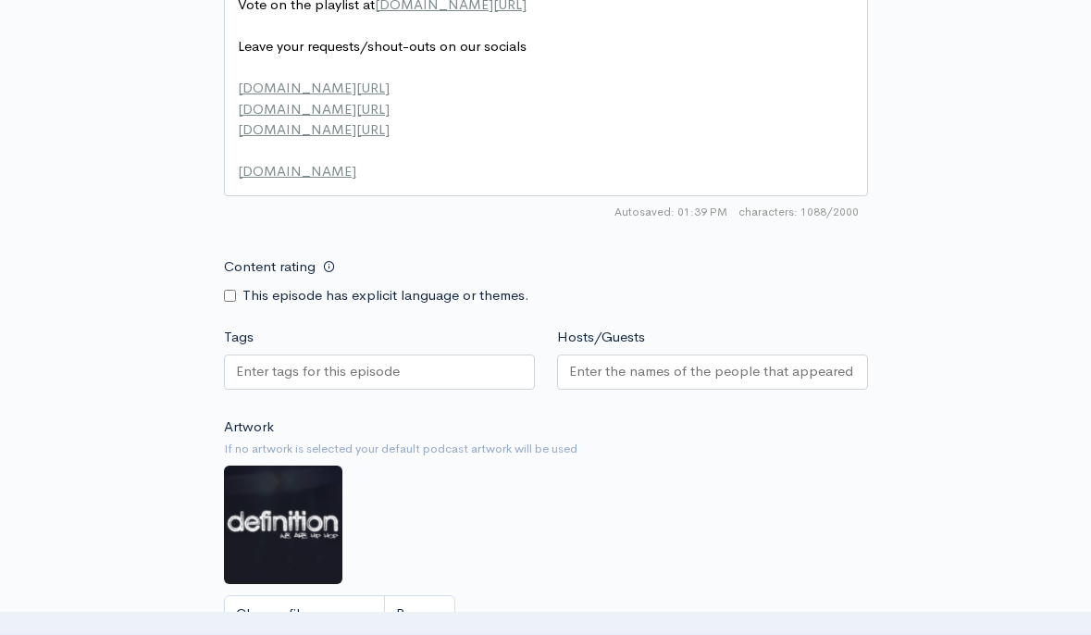
scroll to position [1536, 0]
click at [777, 354] on div at bounding box center [712, 371] width 311 height 35
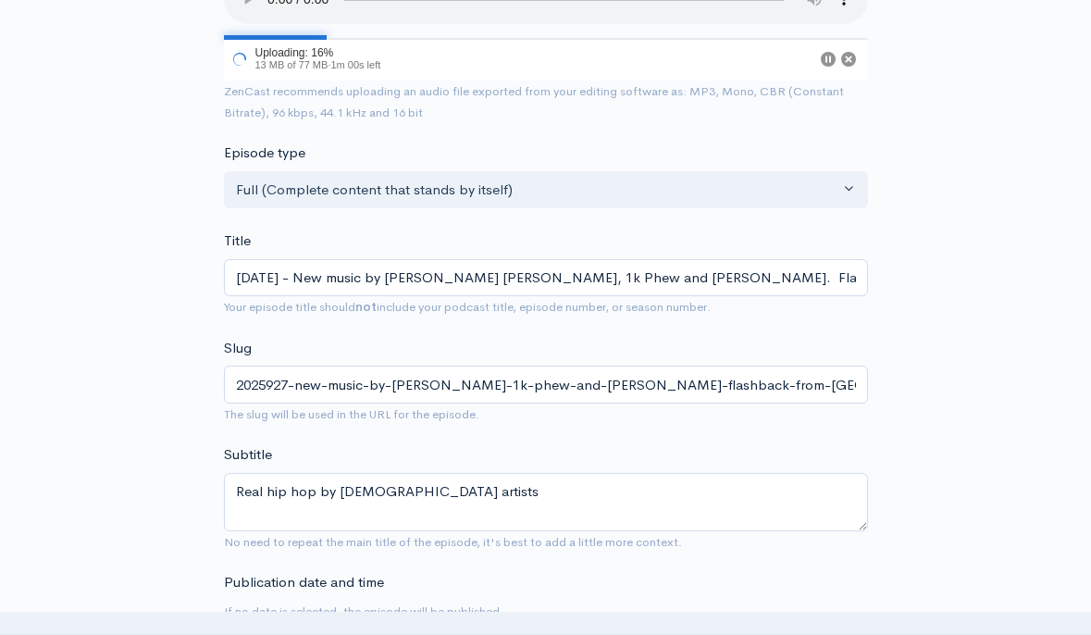
scroll to position [186, 0]
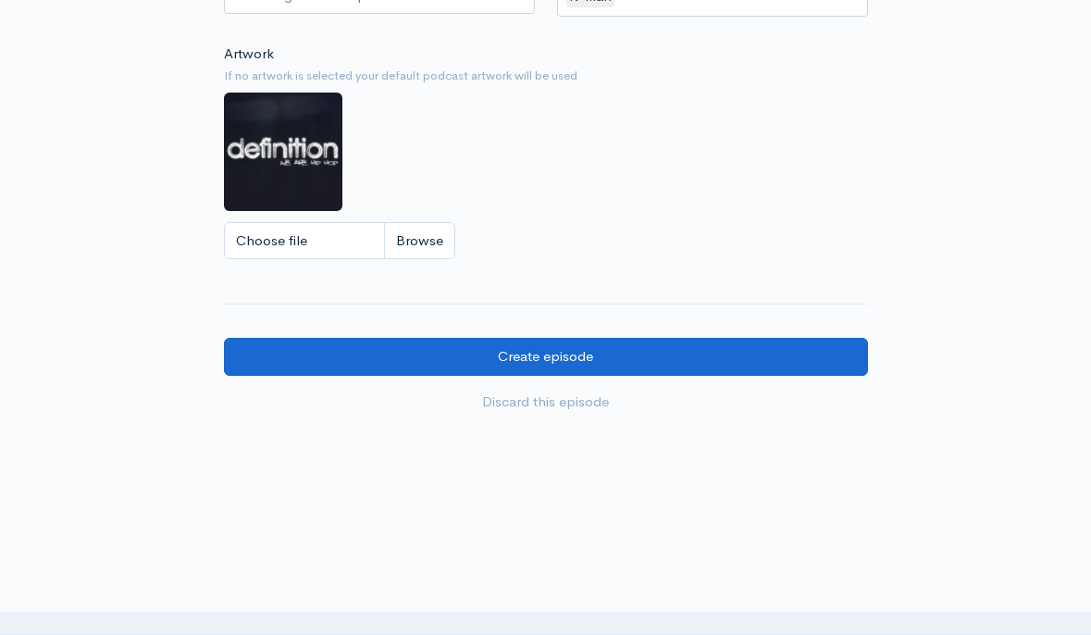
scroll to position [1952, 0]
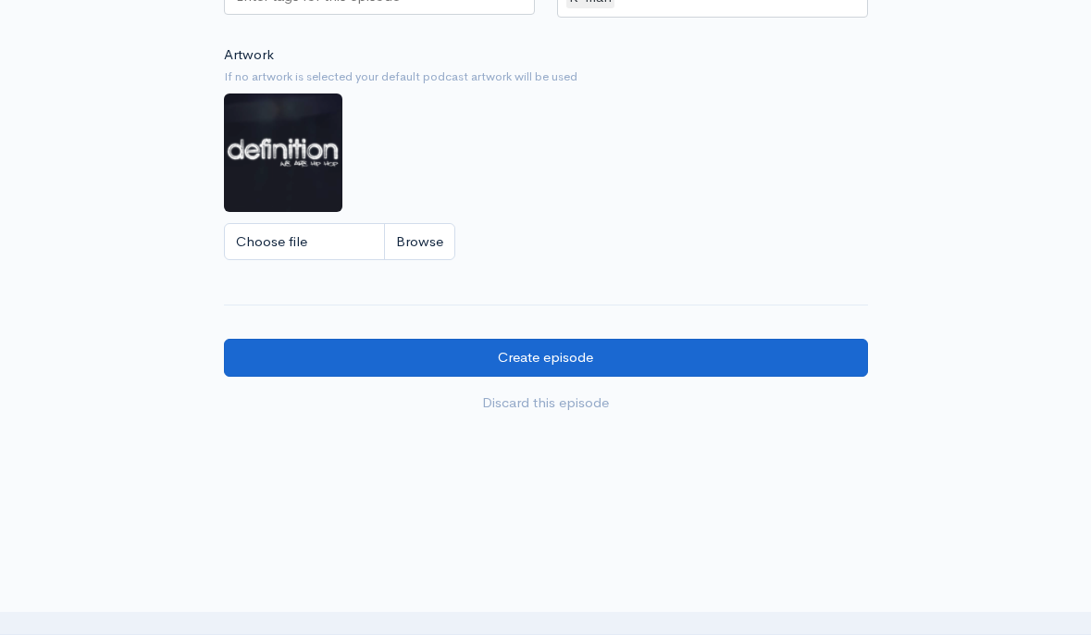
click at [571, 339] on input "Create episode" at bounding box center [546, 358] width 644 height 38
